Goal: Transaction & Acquisition: Purchase product/service

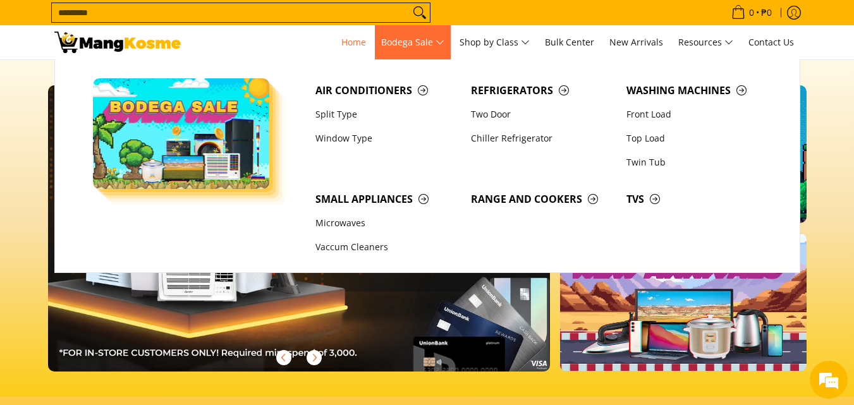
scroll to position [0, 503]
click at [331, 140] on link "Window Type" at bounding box center [387, 138] width 156 height 24
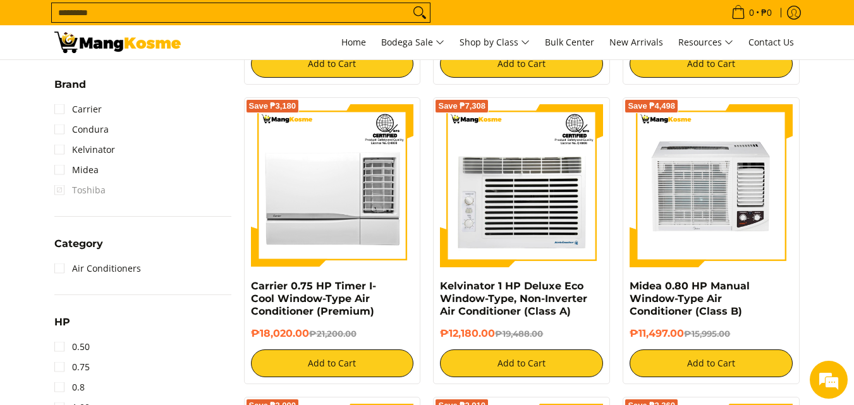
scroll to position [696, 0]
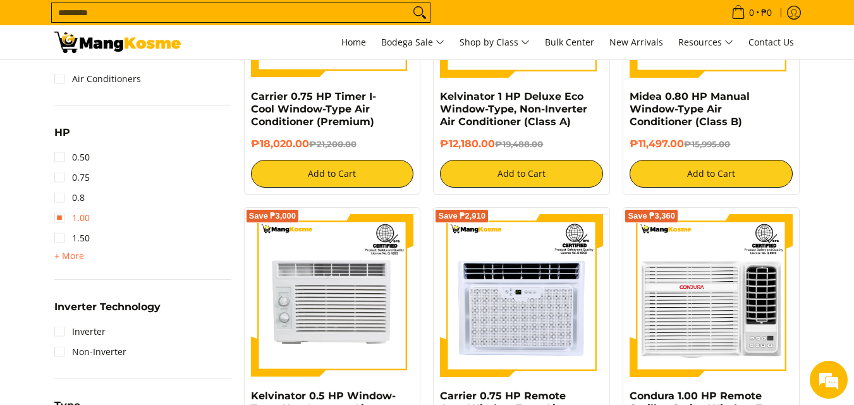
click at [59, 223] on link "1.00" at bounding box center [71, 218] width 35 height 20
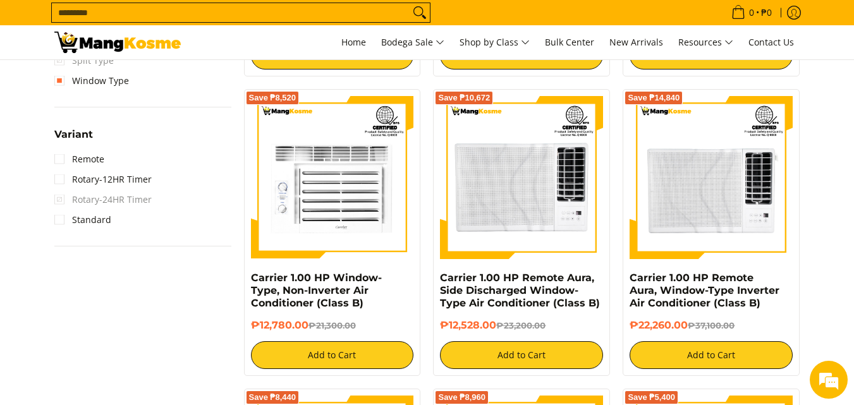
scroll to position [1127, 0]
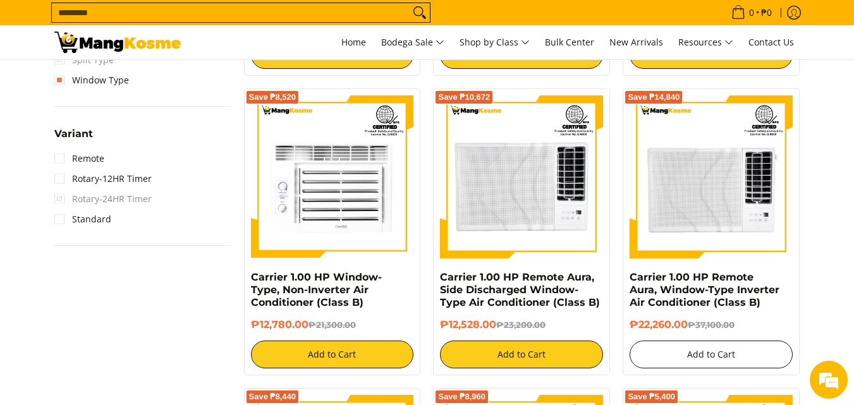
click at [742, 360] on button "Add to Cart" at bounding box center [711, 355] width 163 height 28
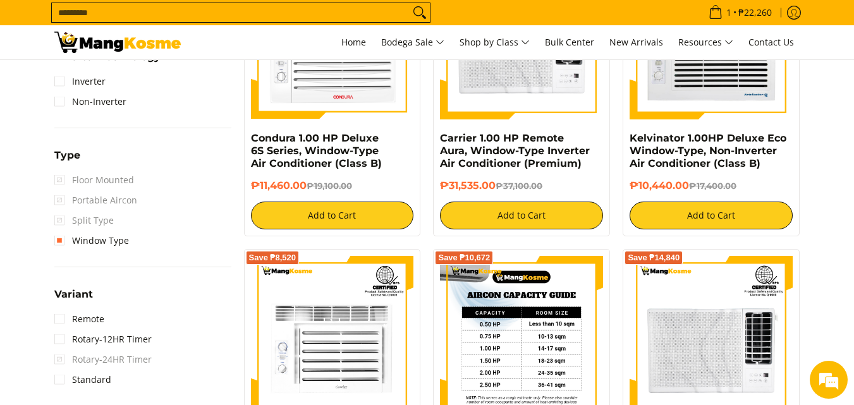
scroll to position [966, 0]
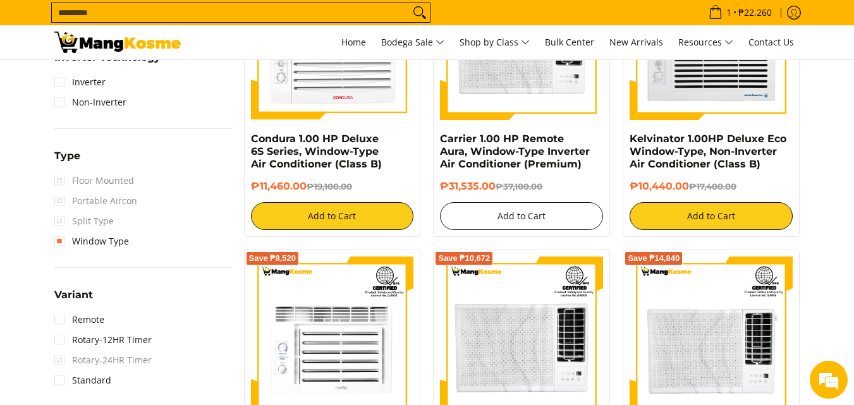
click at [543, 219] on button "Add to Cart" at bounding box center [521, 216] width 163 height 28
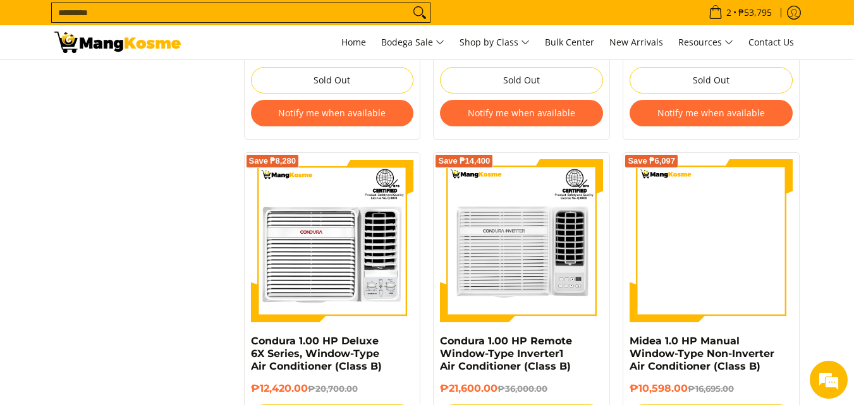
scroll to position [2104, 0]
